Goal: Task Accomplishment & Management: Manage account settings

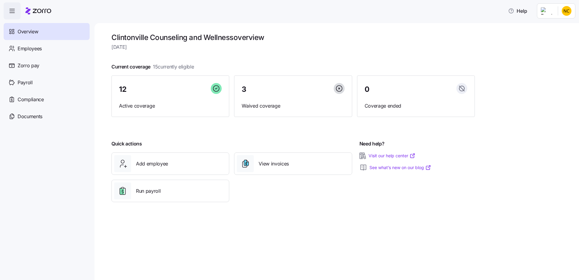
click at [18, 48] on span "Employees" at bounding box center [30, 49] width 24 height 8
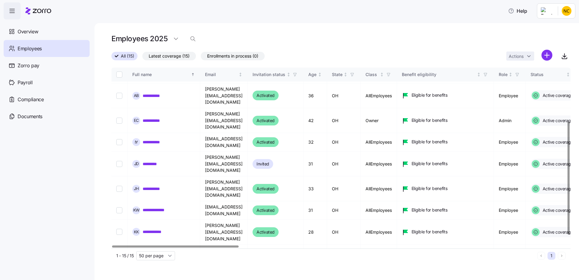
scroll to position [101, 0]
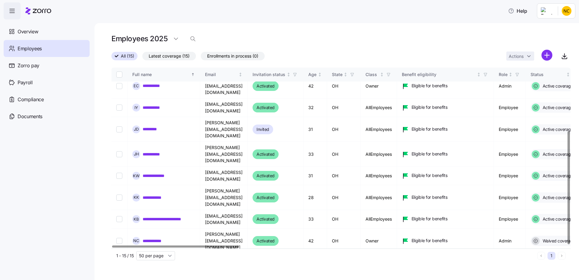
click at [118, 262] on input "Select record 13" at bounding box center [119, 265] width 6 height 6
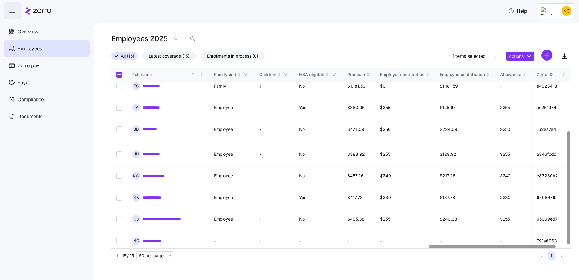
scroll to position [101, 1145]
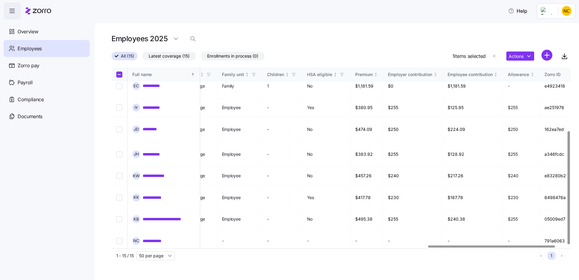
click at [548, 247] on div at bounding box center [491, 246] width 126 height 2
click at [121, 262] on input "Select record 13" at bounding box center [119, 265] width 6 height 6
checkbox input "false"
